Goal: Task Accomplishment & Management: Manage account settings

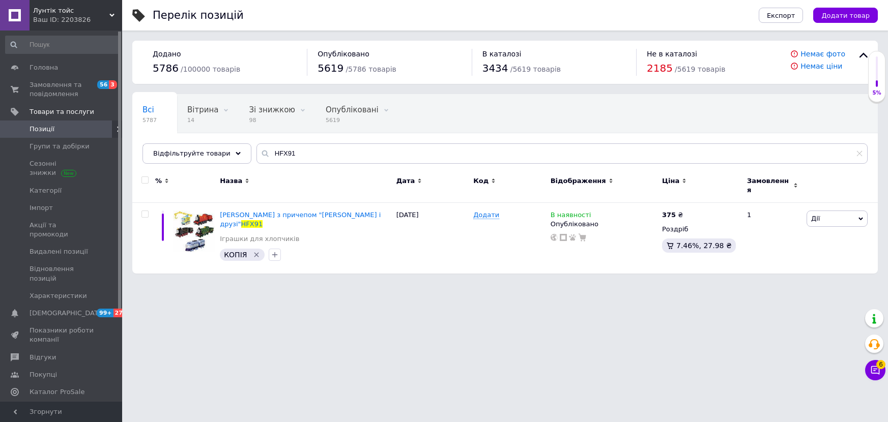
drag, startPoint x: 0, startPoint y: 0, endPoint x: 38, endPoint y: 126, distance: 131.4
click at [38, 126] on span "Позиції" at bounding box center [42, 129] width 25 height 9
click at [41, 151] on span "Групи та добірки" at bounding box center [60, 146] width 60 height 9
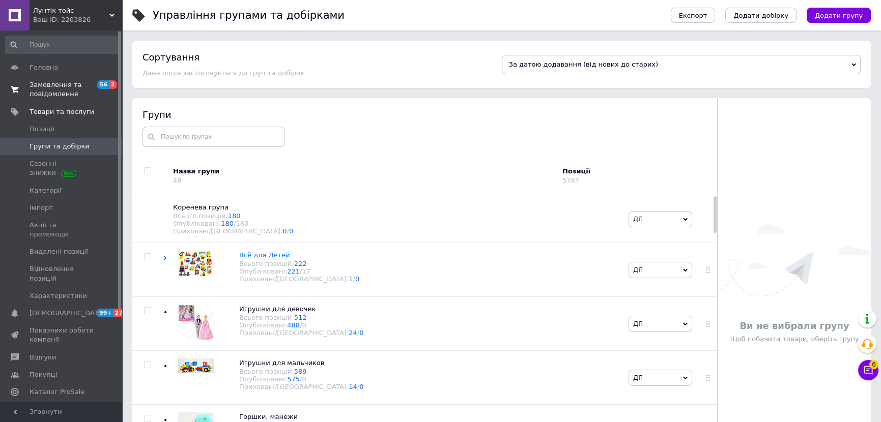
click at [58, 90] on span "Замовлення та повідомлення" at bounding box center [62, 89] width 65 height 18
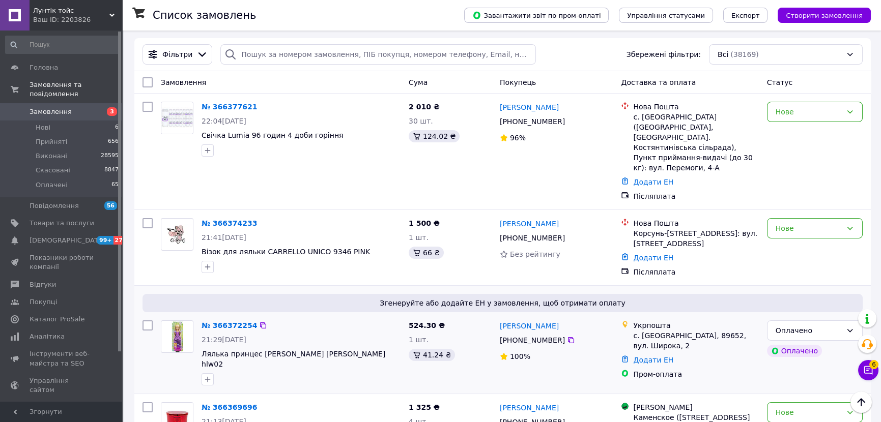
scroll to position [46, 0]
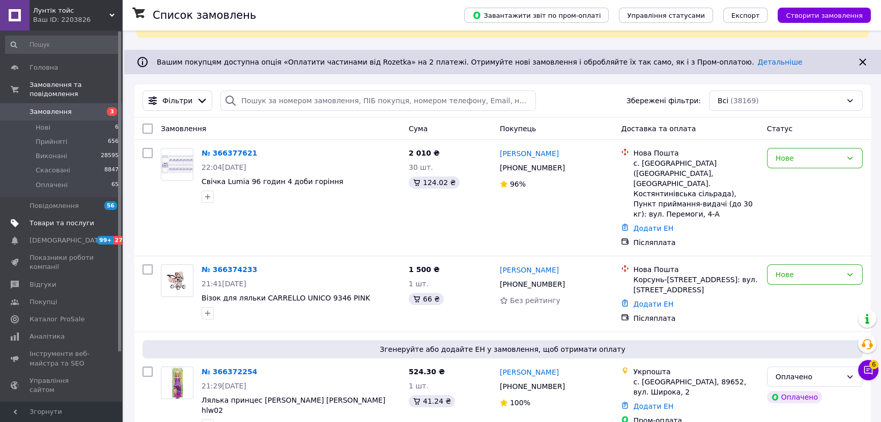
click at [72, 215] on link "Товари та послуги" at bounding box center [62, 223] width 125 height 17
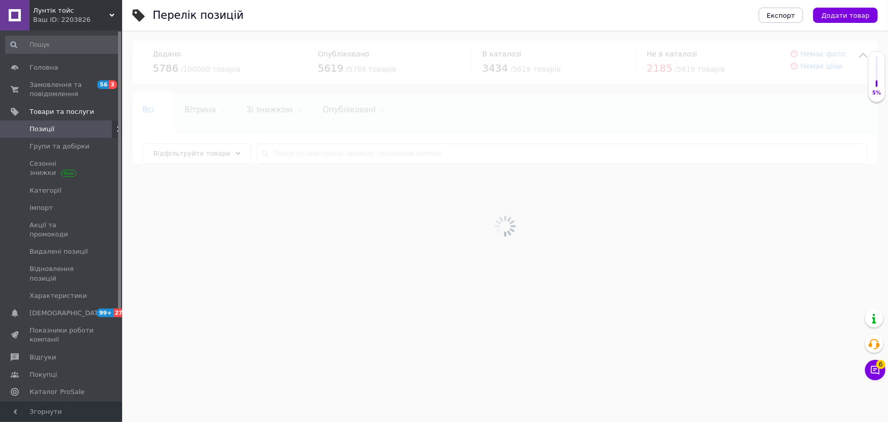
click at [876, 366] on span "6" at bounding box center [880, 364] width 9 height 9
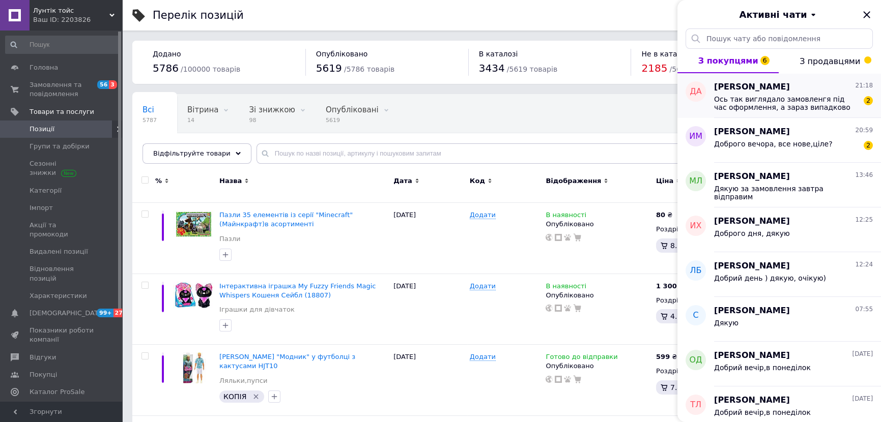
click at [734, 88] on span "[PERSON_NAME]" at bounding box center [752, 87] width 76 height 12
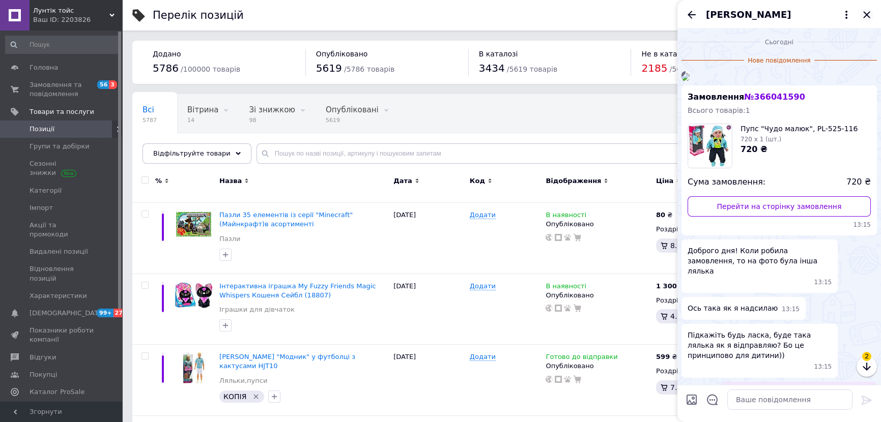
click at [867, 10] on icon "Закрити" at bounding box center [867, 15] width 12 height 12
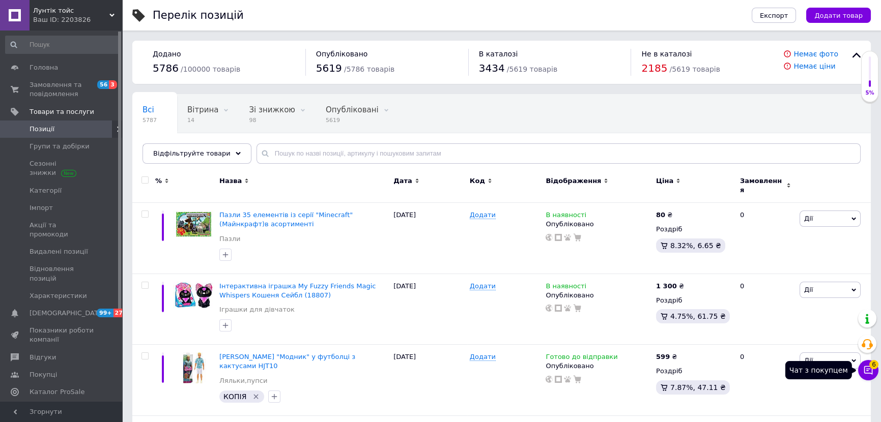
click at [870, 363] on span "6" at bounding box center [873, 364] width 9 height 9
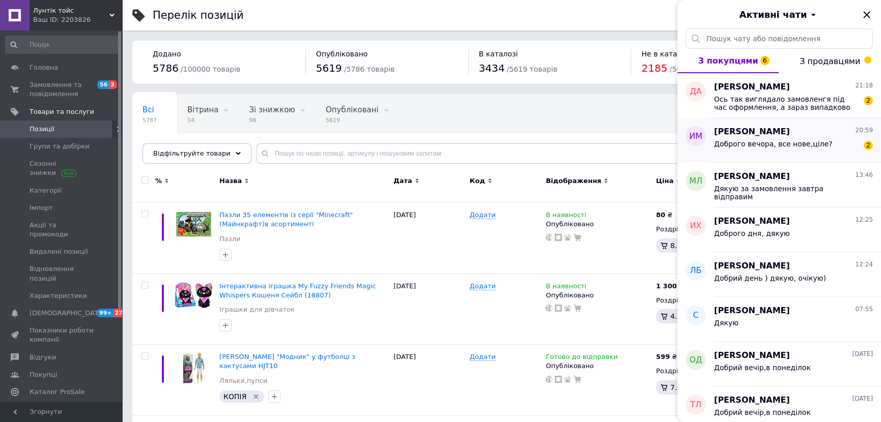
click at [784, 146] on span "Доброго вечора, все нове,ціле?" at bounding box center [773, 144] width 118 height 8
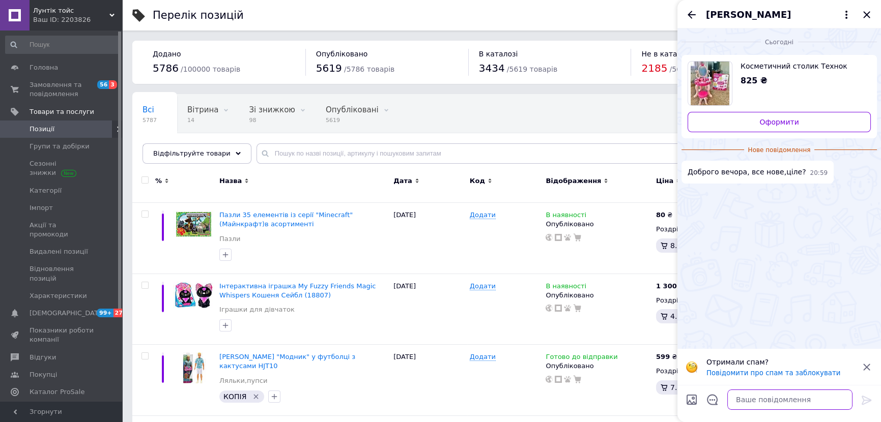
click at [743, 402] on textarea at bounding box center [789, 400] width 125 height 20
type textarea "l"
type textarea "добрий вечір.так.звичайно"
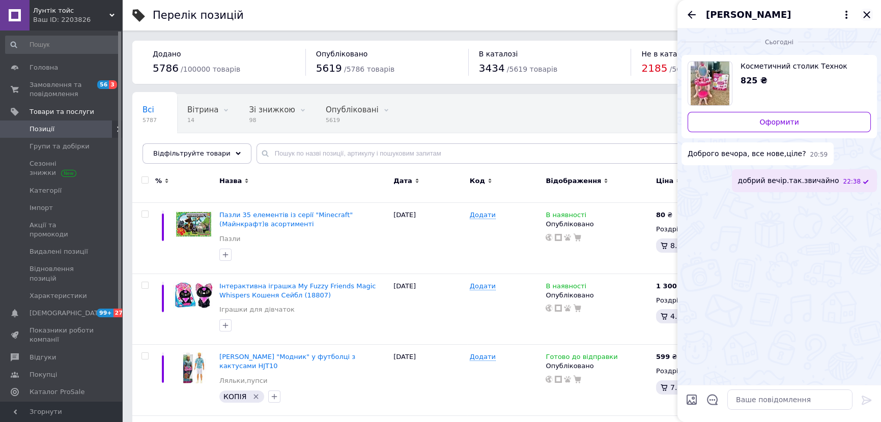
click at [870, 17] on icon "Закрити" at bounding box center [867, 15] width 12 height 12
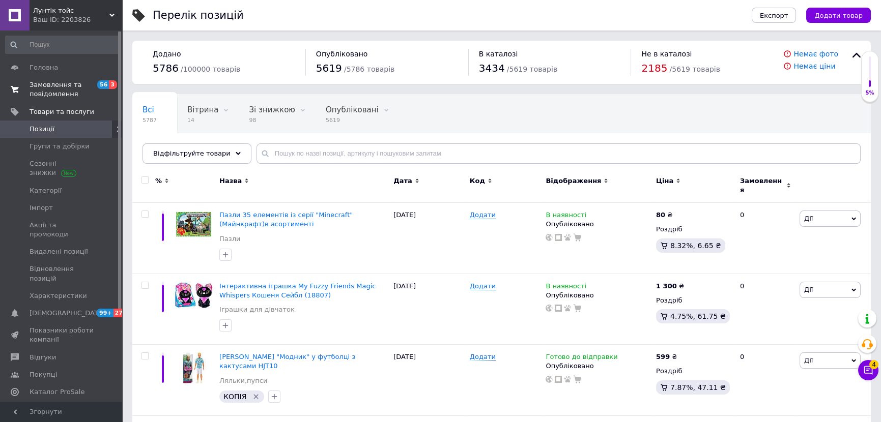
click at [72, 89] on span "Замовлення та повідомлення" at bounding box center [62, 89] width 65 height 18
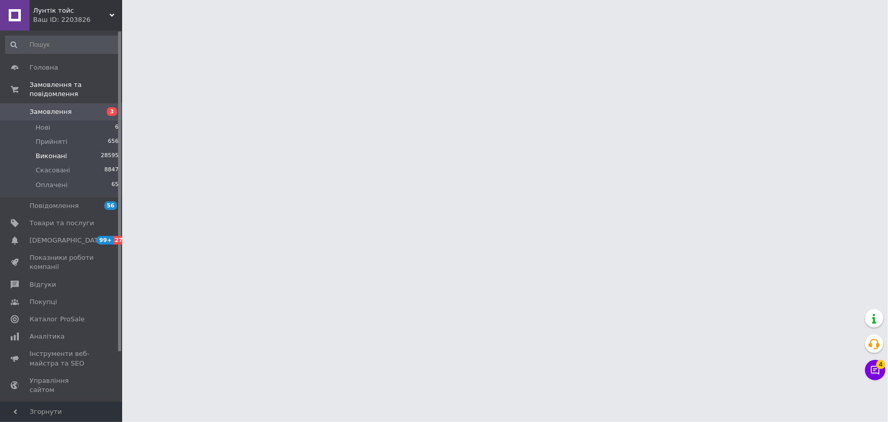
click at [79, 150] on li "Виконані 28595" at bounding box center [62, 156] width 125 height 14
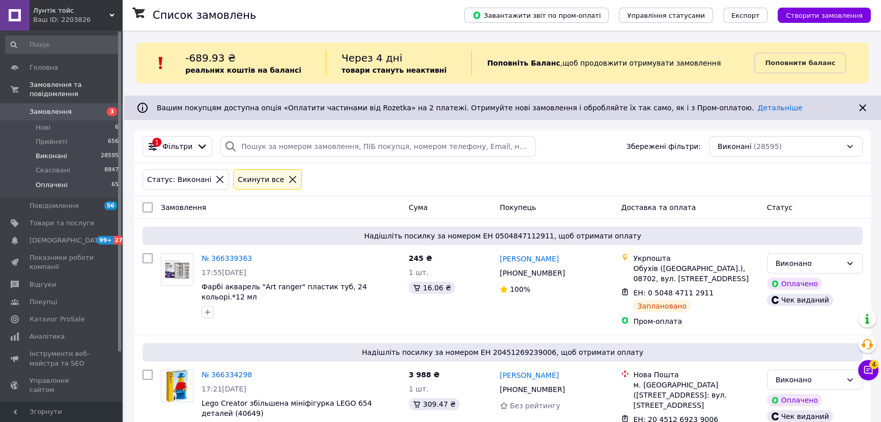
click at [43, 181] on span "Оплачені" at bounding box center [52, 185] width 32 height 9
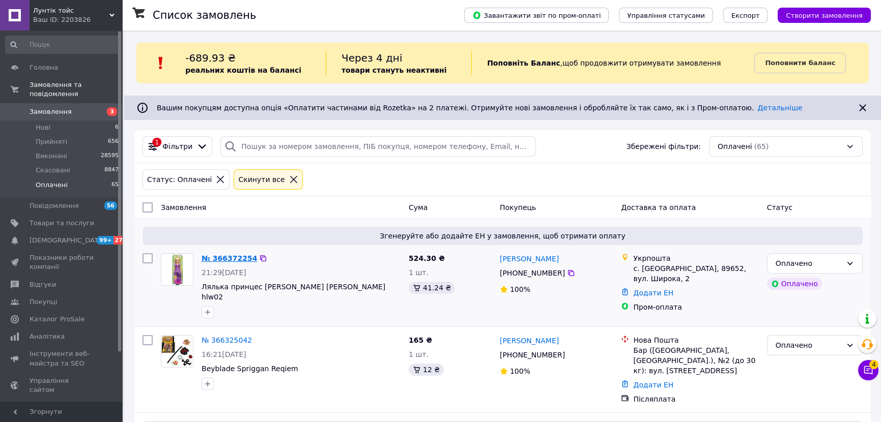
click at [212, 262] on link "№ 366372254" at bounding box center [229, 258] width 55 height 8
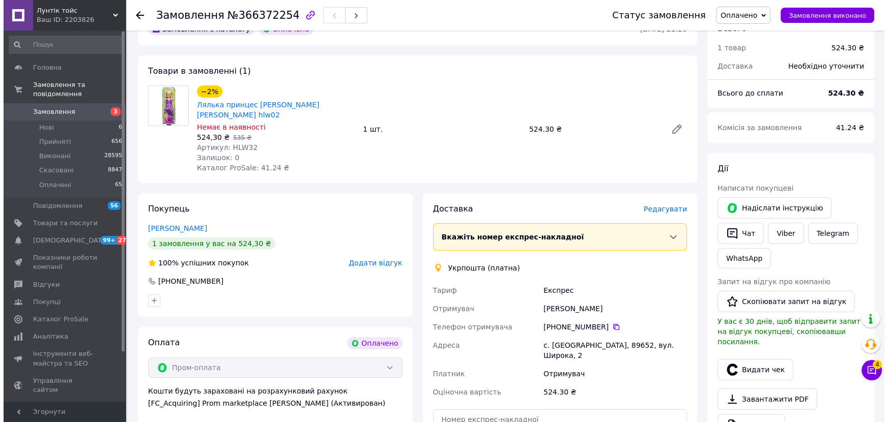
scroll to position [324, 0]
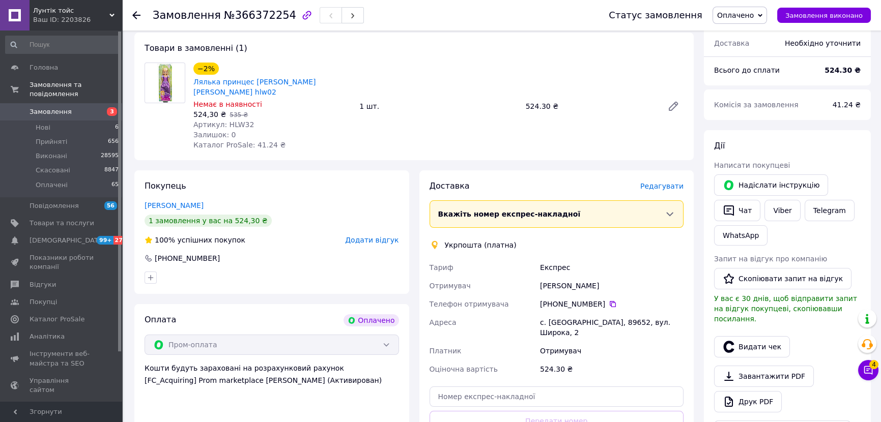
click at [672, 182] on span "Редагувати" at bounding box center [661, 186] width 43 height 8
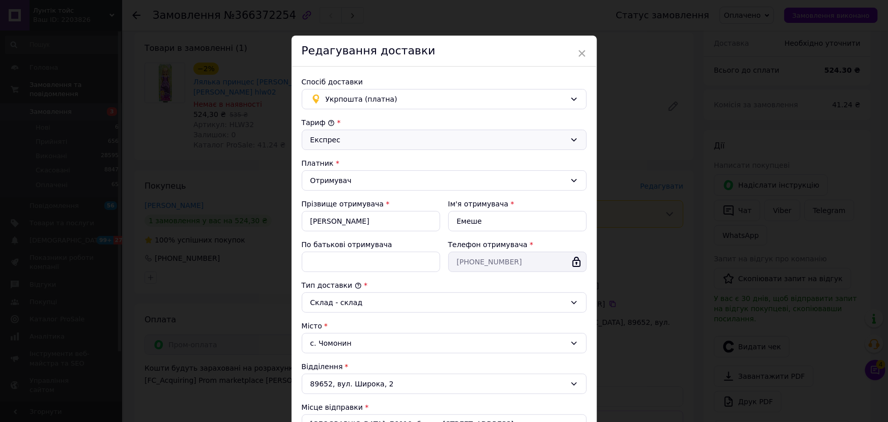
click at [361, 141] on div "Експрес" at bounding box center [437, 139] width 255 height 11
click at [340, 158] on li "Стандарт" at bounding box center [443, 162] width 284 height 18
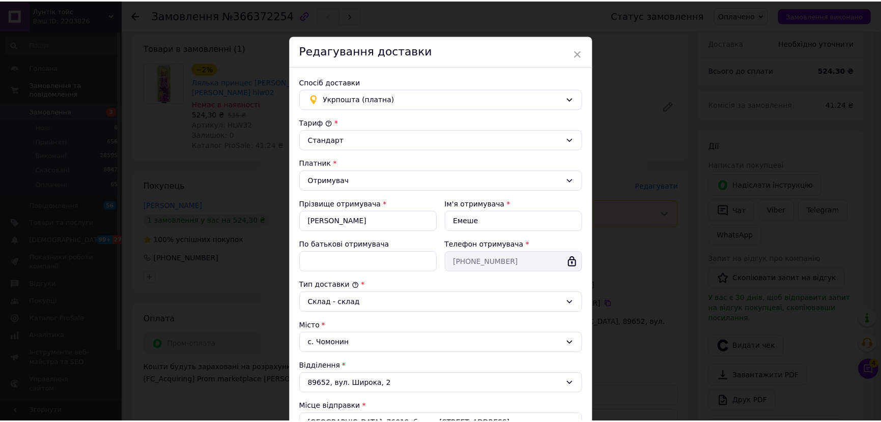
scroll to position [213, 0]
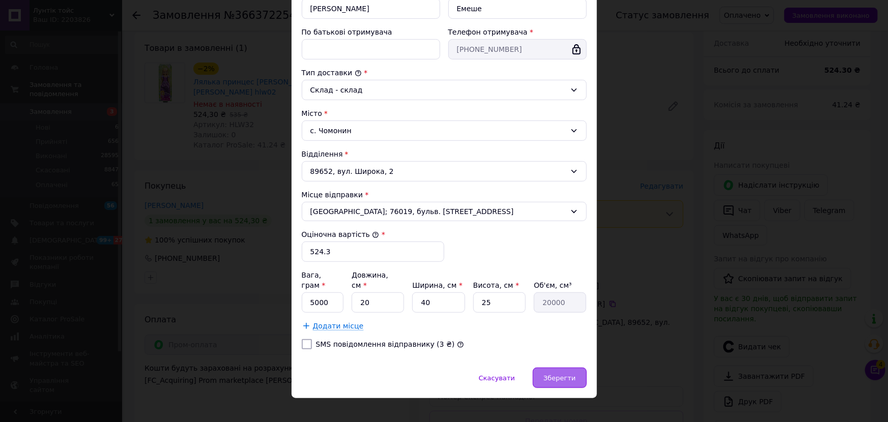
click at [564, 375] on span "Зберегти" at bounding box center [559, 379] width 32 height 8
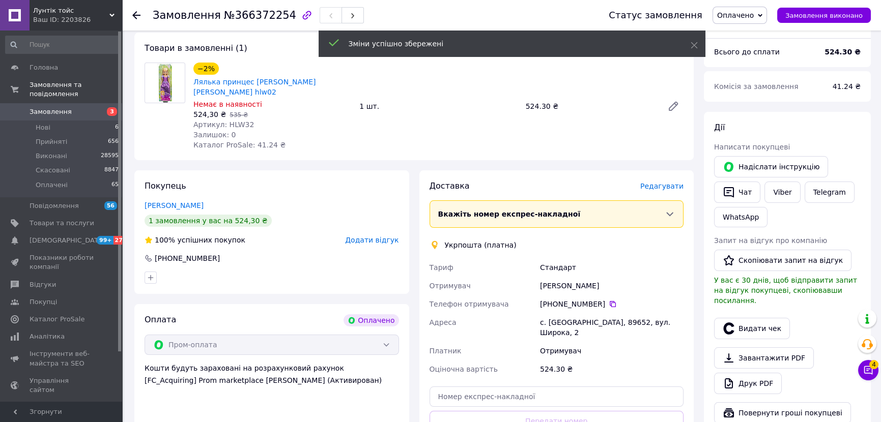
scroll to position [370, 0]
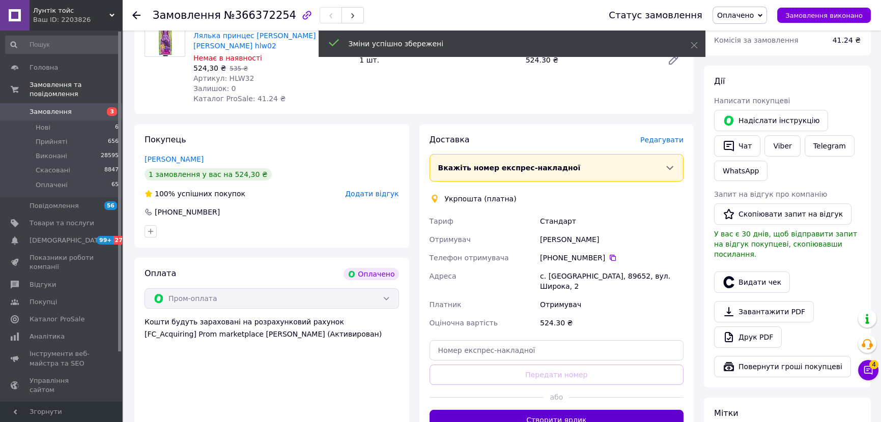
click at [552, 410] on button "Створити ярлик" at bounding box center [556, 420] width 254 height 20
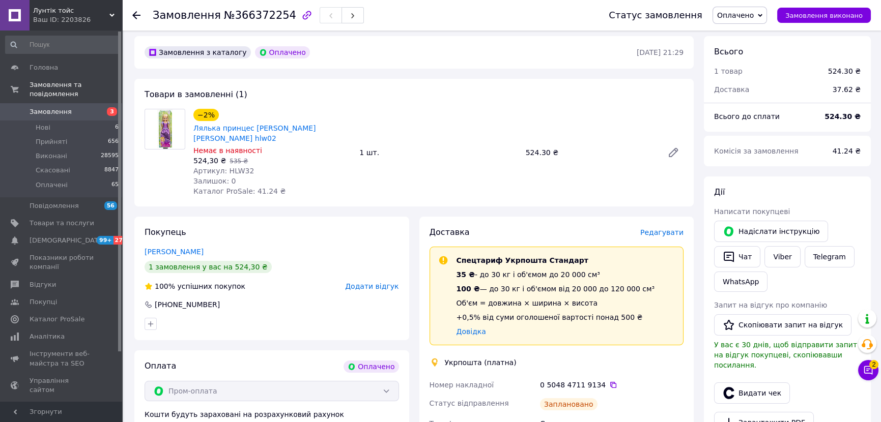
scroll to position [231, 0]
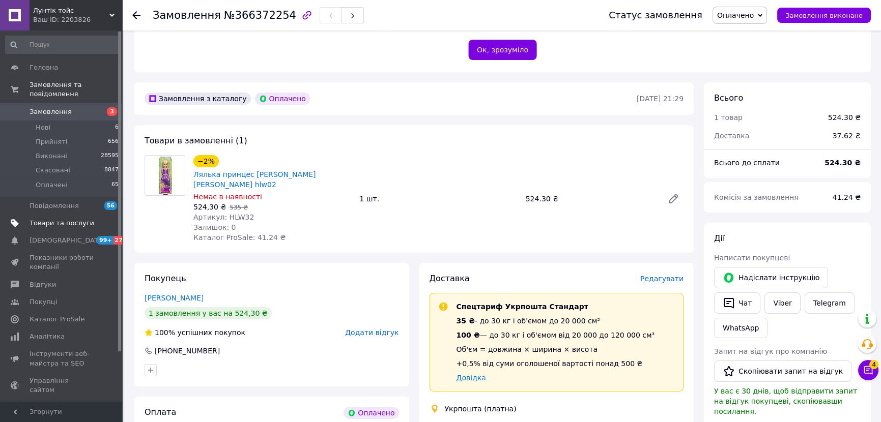
click at [91, 219] on span "Товари та послуги" at bounding box center [62, 223] width 65 height 9
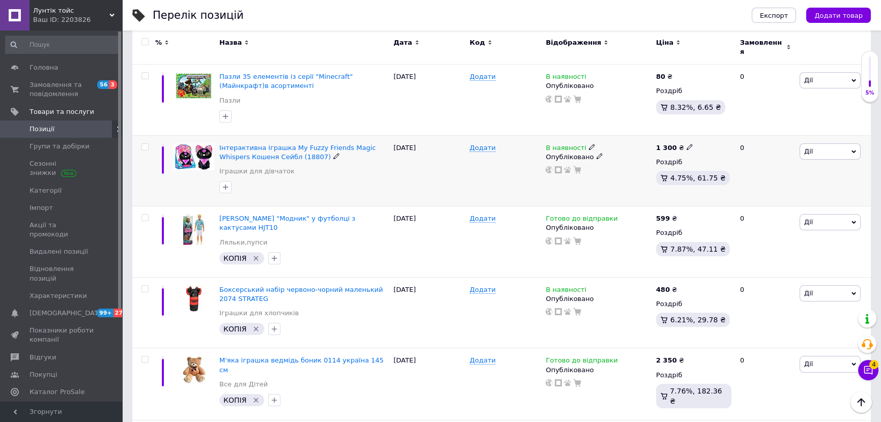
scroll to position [277, 0]
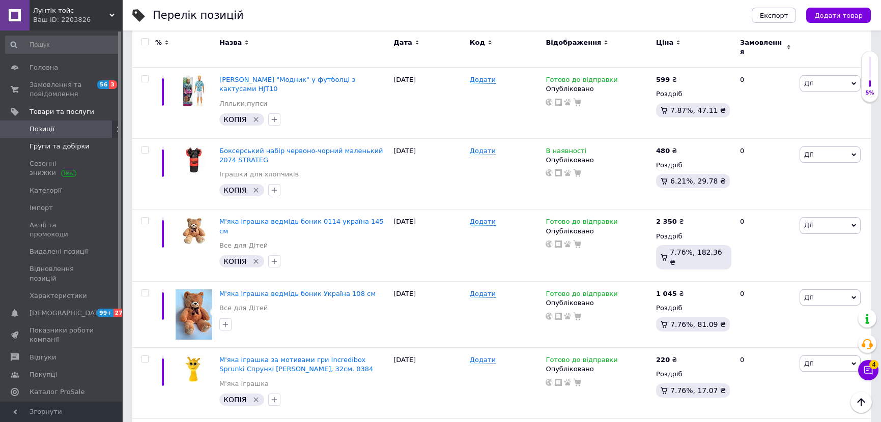
click at [32, 145] on span "Групи та добірки" at bounding box center [60, 146] width 60 height 9
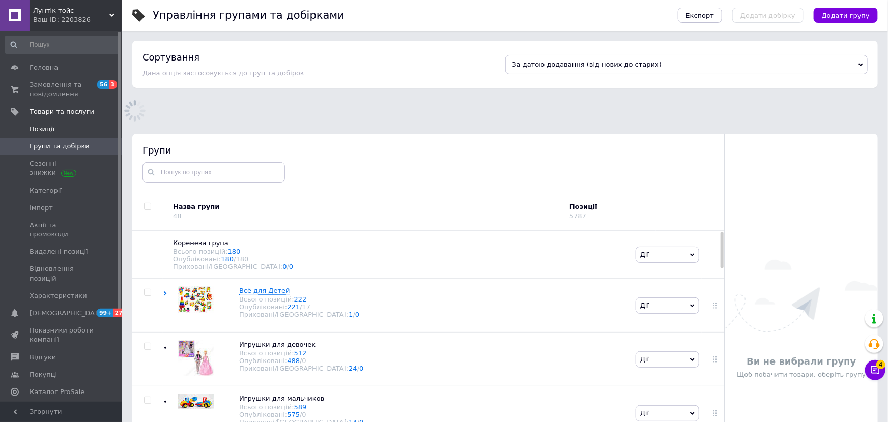
click at [41, 134] on link "Позиції" at bounding box center [62, 129] width 125 height 17
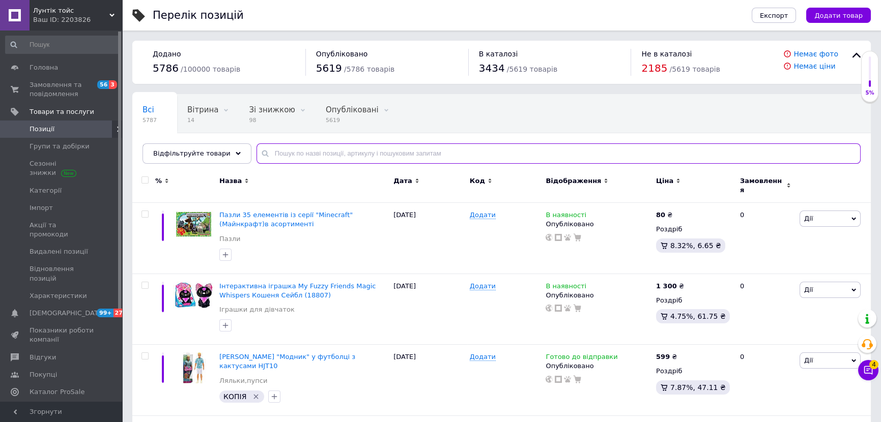
click at [293, 148] on input "text" at bounding box center [558, 154] width 604 height 20
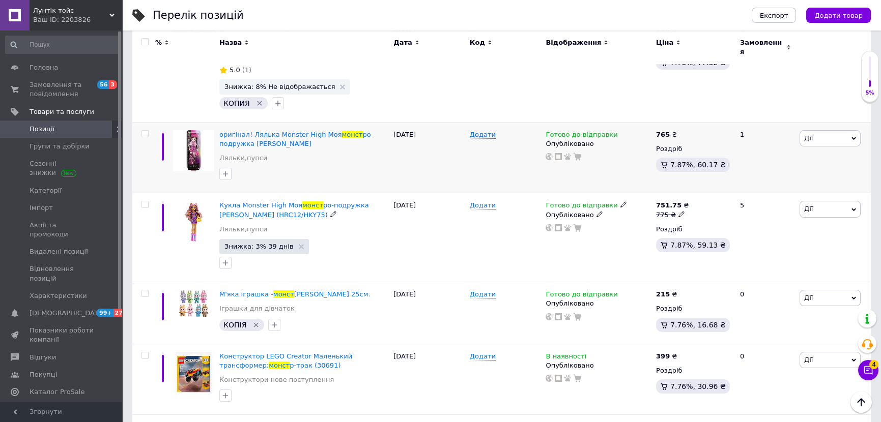
scroll to position [490, 0]
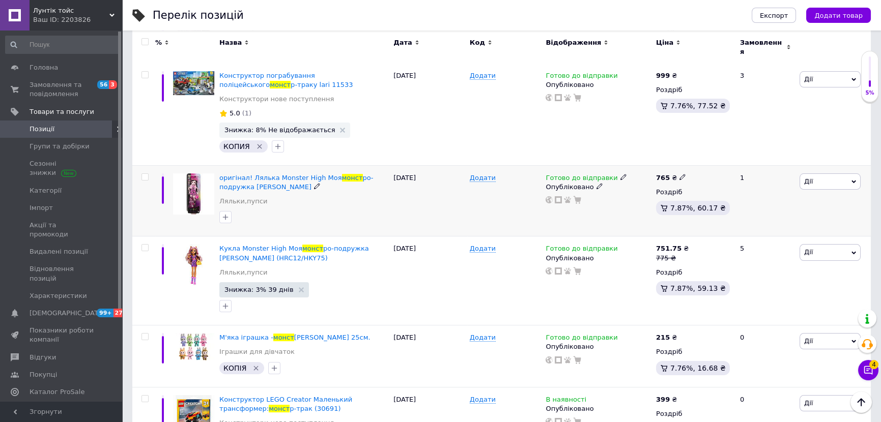
type input "монст"
click at [816, 175] on div "[PERSON_NAME] Підняти на початок групи Копіювати Знижка Подарунок Супутні Прихо…" at bounding box center [834, 200] width 74 height 71
click at [811, 174] on span "Дії" at bounding box center [829, 182] width 61 height 16
click at [748, 222] on li "Копіювати" at bounding box center [792, 229] width 135 height 14
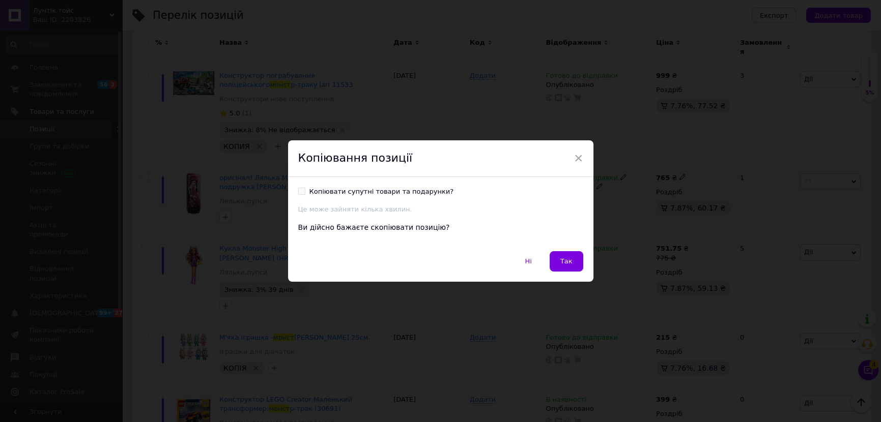
scroll to position [464, 0]
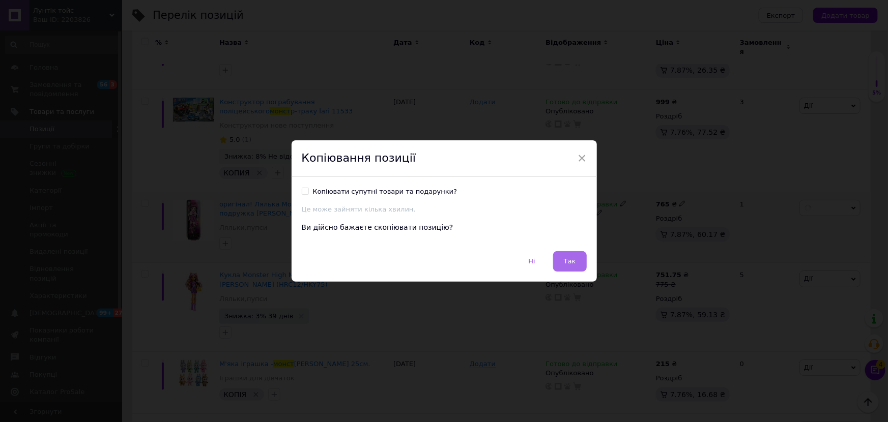
click at [565, 259] on span "Так" at bounding box center [570, 261] width 12 height 8
